Goal: Navigation & Orientation: Find specific page/section

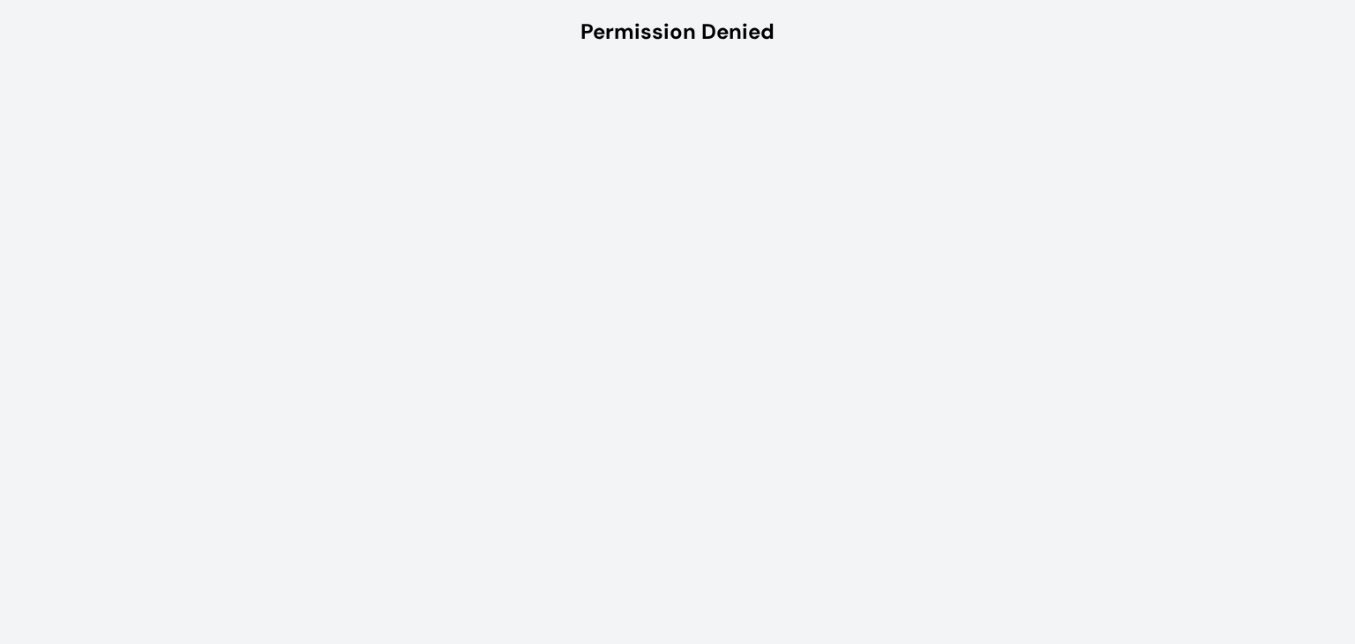
click at [360, 63] on html "Permission Denied" at bounding box center [677, 31] width 1355 height 63
